Goal: Find specific page/section: Find specific page/section

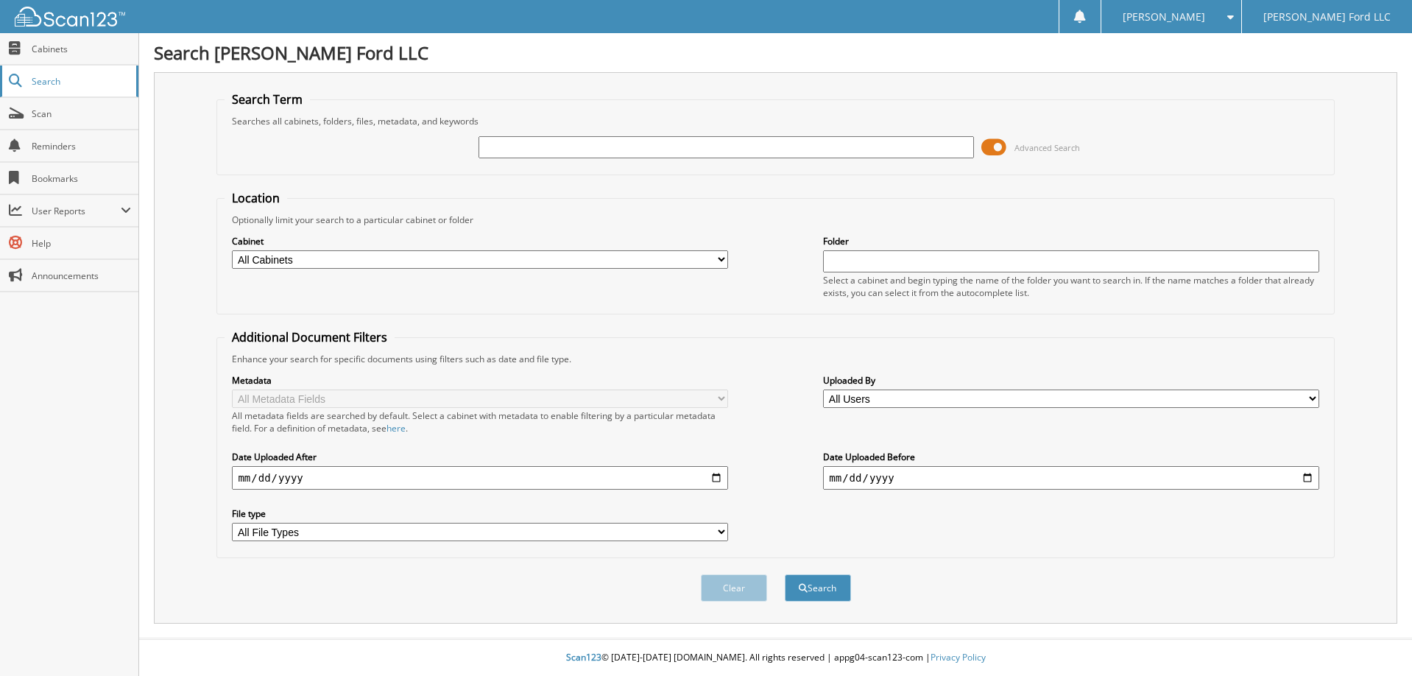
click at [53, 82] on span "Search" at bounding box center [80, 81] width 97 height 13
click at [70, 51] on span "Cabinets" at bounding box center [81, 49] width 99 height 13
type input "lake [PERSON_NAME] pilots"
click at [785, 574] on button "Search" at bounding box center [818, 587] width 66 height 27
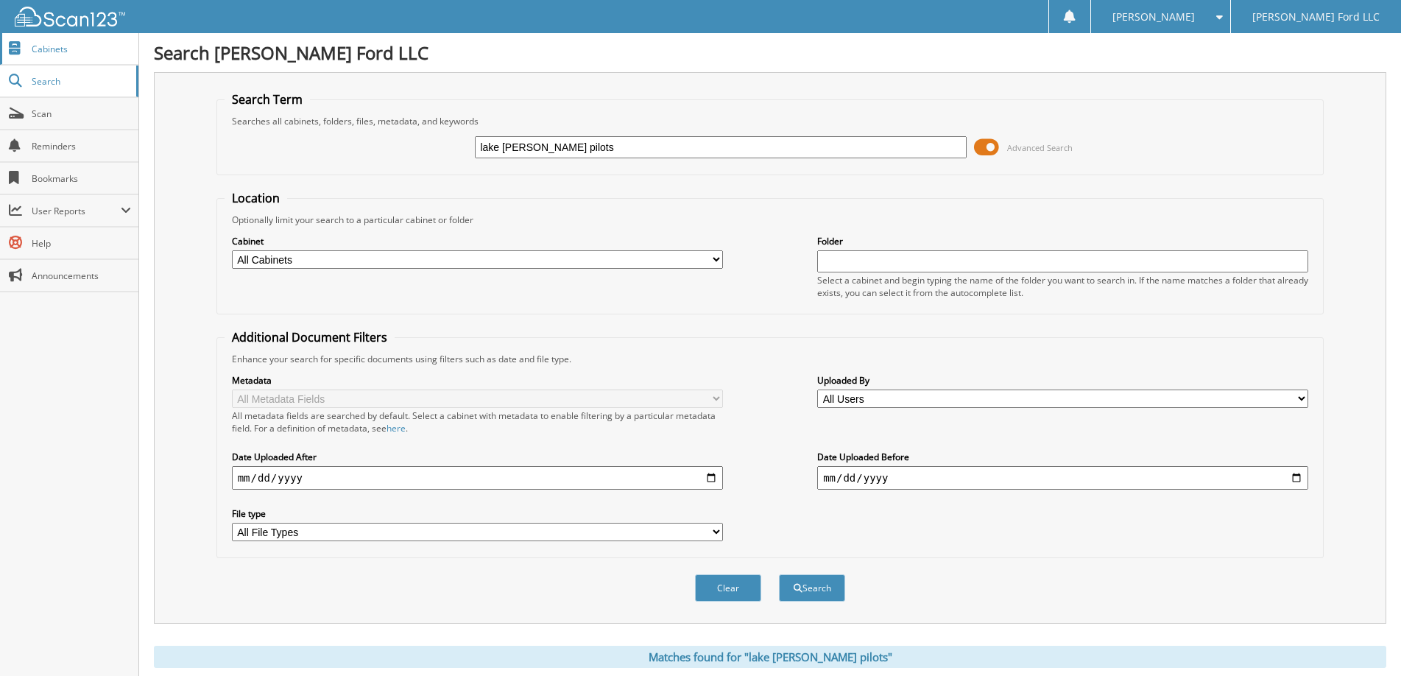
click at [60, 49] on span "Cabinets" at bounding box center [81, 49] width 99 height 13
